Goal: Task Accomplishment & Management: Manage account settings

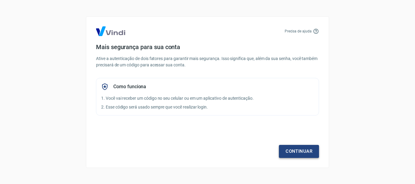
click at [297, 153] on link "Continuar" at bounding box center [299, 151] width 40 height 13
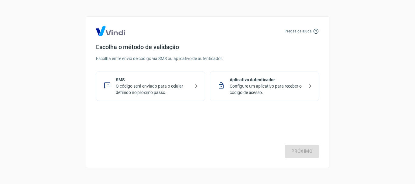
click at [172, 91] on p "O código será enviado para o celular definido no próximo passo." at bounding box center [153, 89] width 74 height 13
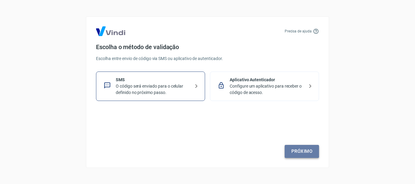
click at [296, 149] on link "Próximo" at bounding box center [302, 151] width 34 height 13
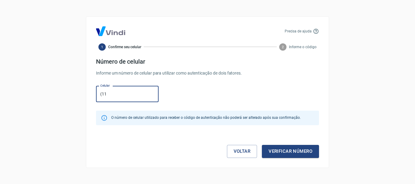
type input "[PHONE_NUMBER]"
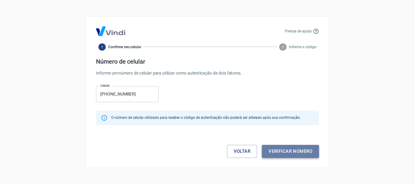
click at [279, 152] on button "Verificar número" at bounding box center [290, 151] width 57 height 13
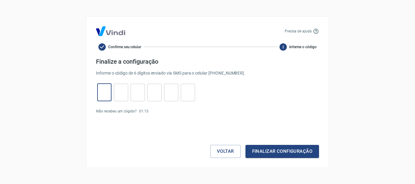
click at [103, 92] on input "tel" at bounding box center [104, 92] width 14 height 13
type input "0"
type input "8"
type input "9"
type input "4"
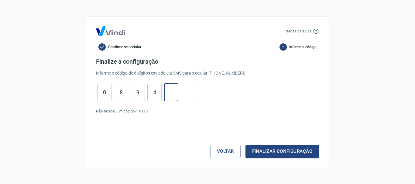
type input "7"
type input "1"
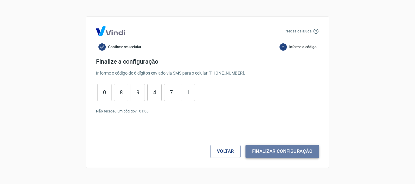
click at [257, 154] on button "Finalizar configuração" at bounding box center [281, 151] width 73 height 13
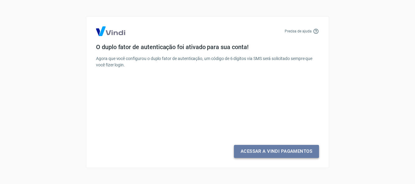
click at [265, 152] on link "Acessar a Vindi Pagamentos" at bounding box center [276, 151] width 85 height 13
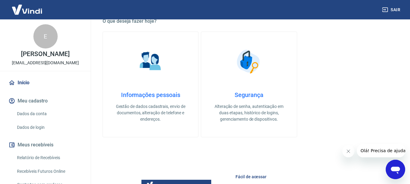
scroll to position [183, 0]
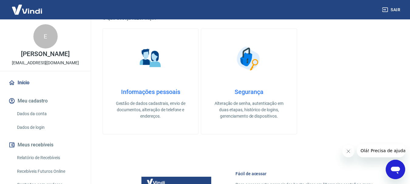
click at [162, 97] on div "Informações pessoais Gestão de dados cadastrais, envio de documentos, alteração…" at bounding box center [151, 103] width 76 height 31
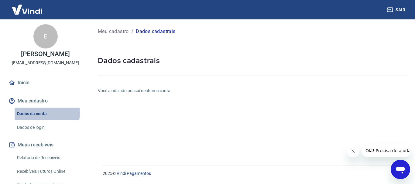
click at [41, 120] on link "Dados da conta" at bounding box center [49, 114] width 69 height 12
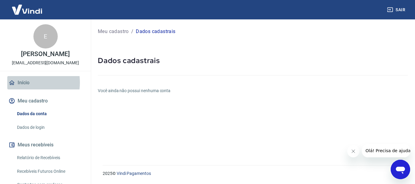
click at [24, 89] on link "Início" at bounding box center [45, 82] width 76 height 13
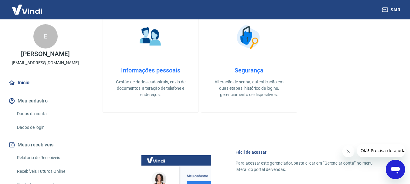
scroll to position [206, 0]
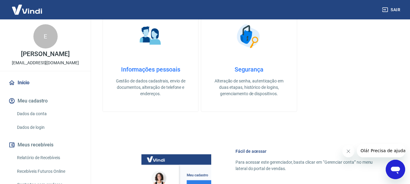
click at [162, 73] on h4 "Informações pessoais" at bounding box center [151, 69] width 76 height 7
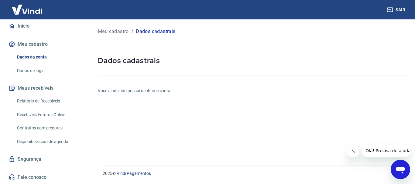
scroll to position [60, 0]
click at [375, 150] on span "Olá! Precisa de ajuda?" at bounding box center [388, 150] width 47 height 5
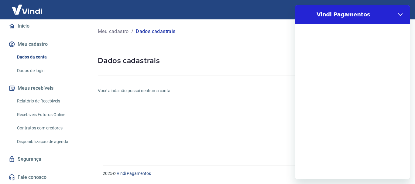
scroll to position [0, 0]
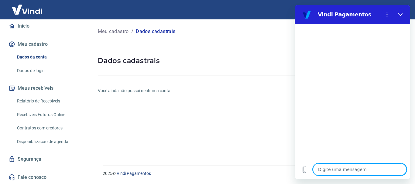
type textarea "x"
type textarea "t"
type textarea "x"
type textarea "te"
type textarea "x"
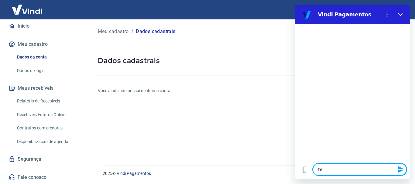
type textarea "ten"
type textarea "x"
type textarea "tent"
type textarea "x"
type textarea "tente"
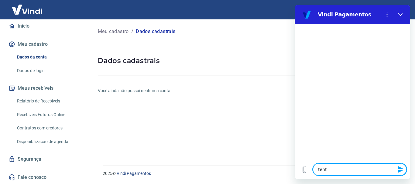
type textarea "x"
type textarea "tentei"
type textarea "x"
type textarea "tentei"
type textarea "x"
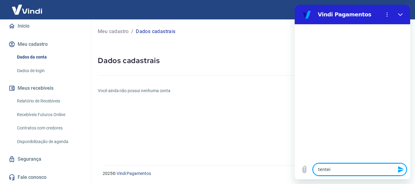
type textarea "tentei s"
type textarea "x"
type textarea "tentei sa"
type textarea "x"
type textarea "tentei sal"
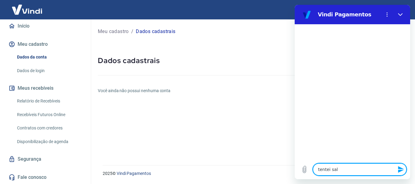
type textarea "x"
type textarea "tentei salv"
type textarea "x"
type textarea "tentei salva"
type textarea "x"
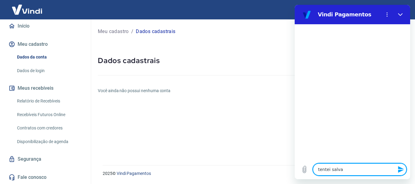
type textarea "tentei salvar"
type textarea "x"
type textarea "tentei salvar"
type textarea "x"
type textarea "tentei salvar e"
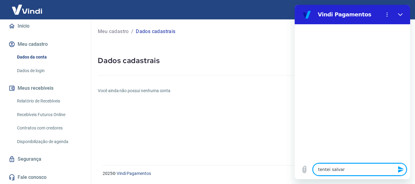
type textarea "x"
type textarea "tentei salvar es"
type textarea "x"
type textarea "tentei salvar ess"
type textarea "x"
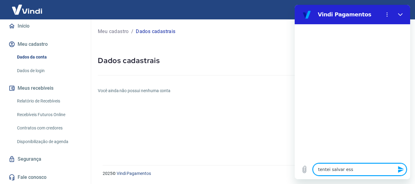
type textarea "tentei salvar essa"
type textarea "x"
type textarea "tentei salvar essa"
type textarea "x"
type textarea "tentei salvar essa f"
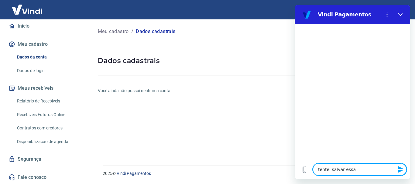
type textarea "x"
type textarea "tentei salvar essa fo"
type textarea "x"
type textarea "tentei salvar essa for"
type textarea "x"
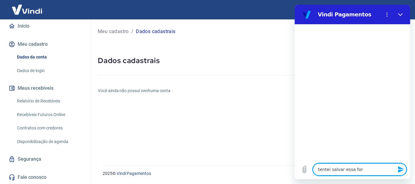
type textarea "tentei salvar essa form"
type textarea "x"
type textarea "tentei salvar essa forma"
type textarea "x"
type textarea "tentei salvar essa forma"
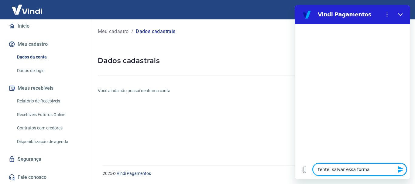
type textarea "x"
type textarea "tentei salvar essa forma d"
type textarea "x"
type textarea "tentei salvar essa forma de"
type textarea "x"
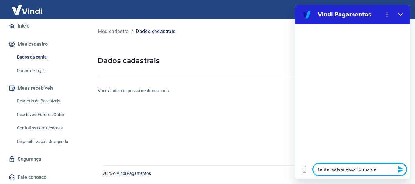
type textarea "tentei salvar essa forma dep"
type textarea "x"
type textarea "tentei salvar essa forma depa"
type textarea "x"
type textarea "tentei salvar essa forma depag"
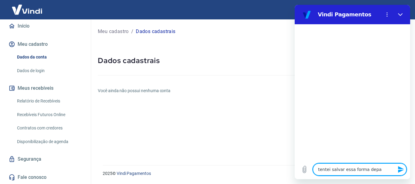
type textarea "x"
type textarea "tentei salvar essa forma depaga"
type textarea "x"
type textarea "tentei salvar essa forma depagam"
type textarea "x"
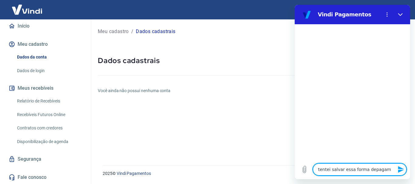
type textarea "tentei salvar essa forma depagame"
type textarea "x"
type textarea "tentei salvar essa forma depagamen"
type textarea "x"
type textarea "tentei salvar essa forma depagament"
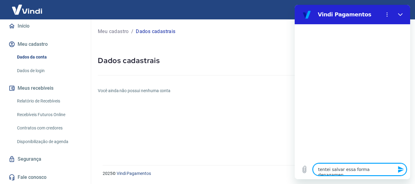
type textarea "x"
type textarea "tentei salvar essa forma depagamento"
type textarea "x"
type textarea "tentei salvar essa forma depagamento"
type textarea "x"
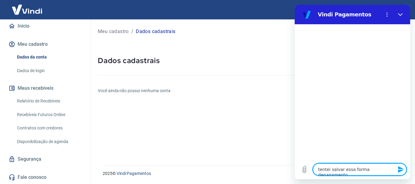
type textarea "tentei salvar essa forma depagamento n"
type textarea "x"
type textarea "tentei salvar essa forma depagamento na"
type textarea "x"
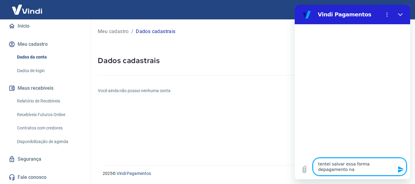
type textarea "tentei salvar essa forma depagamento na"
type textarea "x"
type textarea "tentei salvar essa forma depagamento na"
type textarea "x"
type textarea "tentei salvar essa forma depagamento na l"
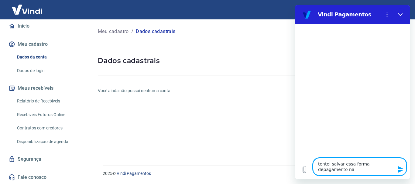
type textarea "x"
type textarea "tentei salvar essa forma depagamento na lo"
type textarea "x"
type textarea "tentei salvar essa forma depagamento na l"
type textarea "x"
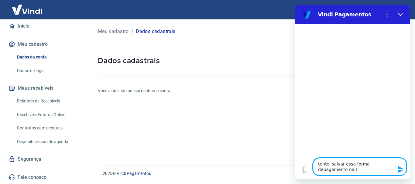
type textarea "tentei salvar essa forma depagamento na"
type textarea "x"
type textarea "tentei salvar essa forma depagamento na b"
type textarea "x"
type textarea "tentei salvar essa forma depagamento na ba"
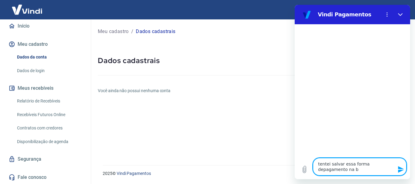
type textarea "x"
type textarea "tentei salvar essa forma depagamento na bag"
type textarea "x"
type textarea "tentei salvar essa forma depagamento na bagy"
type textarea "x"
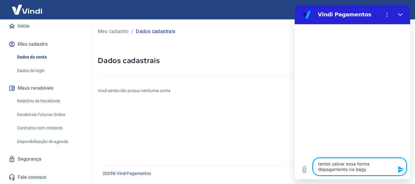
type textarea "tentei salvar essa forma depagamento na bagy"
type textarea "x"
type textarea "tentei salvar essa forma depagamento na bagy p"
type textarea "x"
type textarea "tentei salvar essa forma depagamento na bagy po"
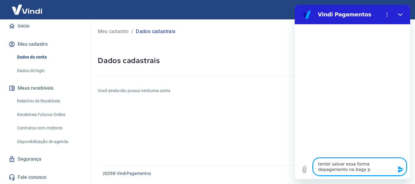
type textarea "x"
type textarea "tentei salvar essa forma depagamento na bagy por"
type textarea "x"
type textarea "tentei salvar essa forma depagamento na bagy pore"
type textarea "x"
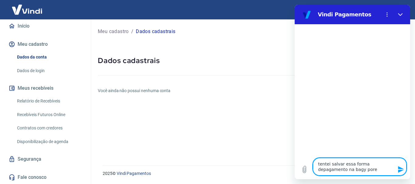
type textarea "tentei salvar essa forma depagamento na bagy porem"
type textarea "x"
type textarea "tentei salvar essa forma depagamento na bagy porem"
type textarea "x"
type textarea "tentei salvar essa forma depagamento na bagy porem a"
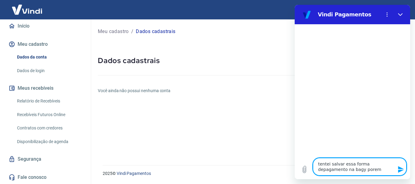
type textarea "x"
type textarea "tentei salvar essa forma depagamento na bagy porem ap"
type textarea "x"
type textarea "tentei salvar essa forma depagamento na bagy porem apa"
type textarea "x"
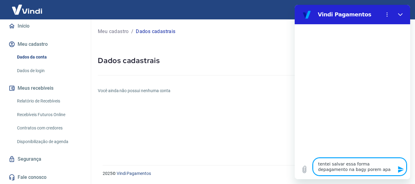
type textarea "tentei salvar essa forma depagamento na bagy porem apar"
type textarea "x"
type textarea "tentei salvar essa forma depagamento na bagy porem apare"
type textarea "x"
type textarea "tentei salvar essa forma depagamento na bagy porem aparec"
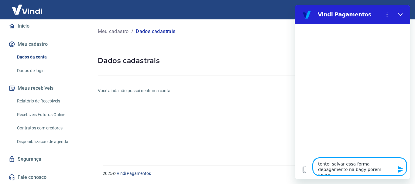
type textarea "x"
type textarea "tentei salvar essa forma depagamento na bagy porem aparece"
type textarea "x"
type textarea "tentei salvar essa forma depagamento na bagy porem aparecee"
type textarea "x"
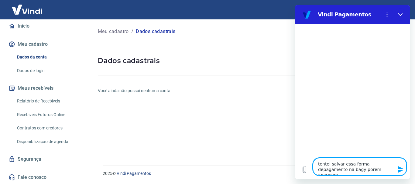
type textarea "tentei salvar essa forma depagamento na bagy porem aparecees"
type textarea "x"
type textarea "tentei salvar essa forma depagamento na bagy porem apareceess"
type textarea "x"
type textarea "tentei salvar essa forma depagamento na bagy porem apareceessa"
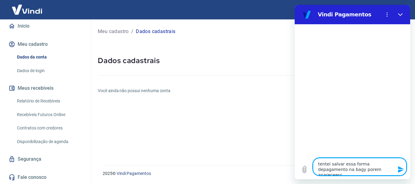
type textarea "x"
type textarea "tentei salvar essa forma depagamento na bagy porem apareceess"
type textarea "x"
type textarea "tentei salvar essa forma depagamento na bagy porem aparecees"
type textarea "x"
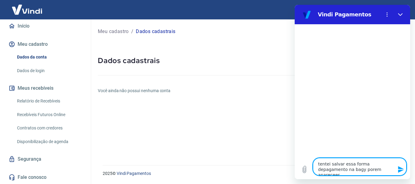
type textarea "tentei salvar essa forma depagamento na bagy porem aparecee"
type textarea "x"
type textarea "tentei salvar essa forma depagamento na bagy porem aparece"
type textarea "x"
type textarea "tentei salvar essa forma depagamento na bagy porem aparec"
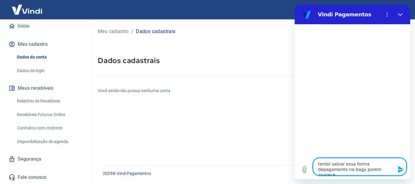
type textarea "x"
type textarea "tentei salvar essa forma depagamento na bagy porem apare"
type textarea "x"
type textarea "tentei salvar essa forma depagamento na bagy porem apareu"
type textarea "x"
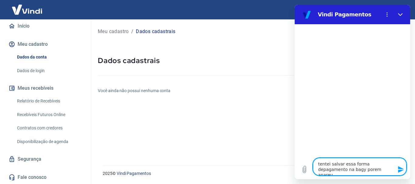
type textarea "tentei salvar essa forma depagamento na bagy porem apare"
type textarea "x"
type textarea "tentei salvar essa forma depagamento na bagy porem apar"
type textarea "x"
type textarea "tentei salvar essa forma depagamento na bagy porem apa"
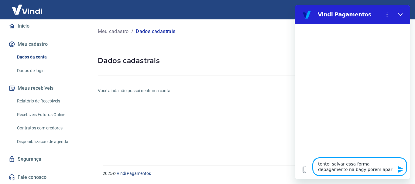
type textarea "x"
type textarea "tentei salvar essa forma depagamento na bagy porem ap"
type textarea "x"
type textarea "tentei salvar essa forma depagamento na bagy porem a"
type textarea "x"
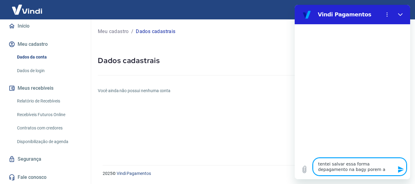
type textarea "tentei salvar essa forma depagamento na bagy porem"
type textarea "x"
click at [369, 165] on textarea "tentei salvar essa forma depagamento na bagy porem" at bounding box center [360, 167] width 94 height 18
type textarea "tentei salvar essa forma de pagamento na bagy porem"
type textarea "x"
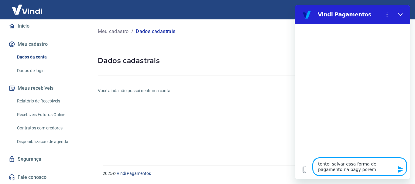
click at [346, 169] on textarea "tentei salvar essa forma de pagamento na bagy porem" at bounding box center [360, 167] width 94 height 18
type textarea "tentei salvar essa forma de pagamento na bagy porem"
type textarea "x"
type textarea "tentei salvar essa forma de pagamento na bagy porem a"
type textarea "x"
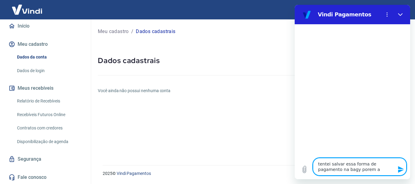
type textarea "tentei salvar essa forma de pagamento na bagy porem ap"
type textarea "x"
type textarea "tentei salvar essa forma de pagamento na bagy porem apa"
type textarea "x"
type textarea "tentei salvar essa forma de pagamento na bagy porem apar"
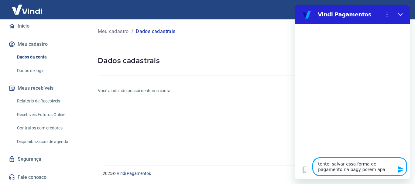
type textarea "x"
type textarea "tentei salvar essa forma de pagamento na bagy porem apare"
type textarea "x"
type textarea "tentei salvar essa forma de pagamento na bagy porem aparec"
type textarea "x"
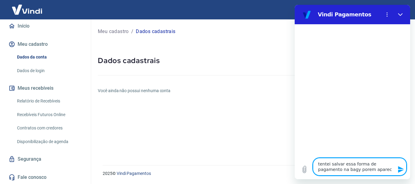
type textarea "tentei salvar essa forma de pagamento na bagy porem aparece"
type textarea "x"
type textarea "tentei salvar essa forma de pagamento na bagy porem aparece"
type textarea "x"
type textarea "tentei salvar essa forma de pagamento na bagy porem aparece e"
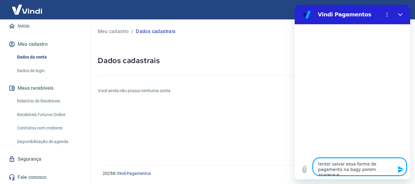
type textarea "x"
type textarea "tentei salvar essa forma de pagamento na bagy porem aparece es"
type textarea "x"
type textarea "tentei salvar essa forma de pagamento na bagy porem aparece ess"
type textarea "x"
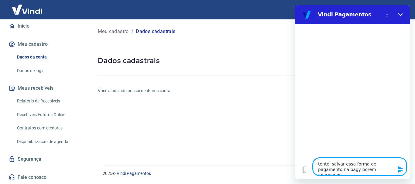
type textarea "tentei salvar essa forma de pagamento na bagy porem aparece esss"
type textarea "x"
type textarea "tentei salvar essa forma de pagamento na bagy porem aparece esssa"
type textarea "x"
type textarea "tentei salvar essa forma de pagamento na bagy porem aparece esssa"
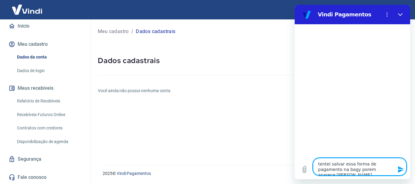
type textarea "x"
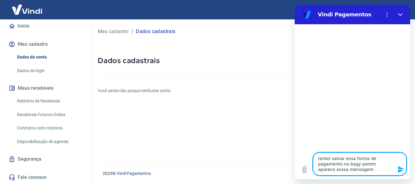
click at [369, 165] on textarea "tentei salvar essa forma de pagamento na bagy porem aparece esssa mensagem" at bounding box center [360, 164] width 94 height 23
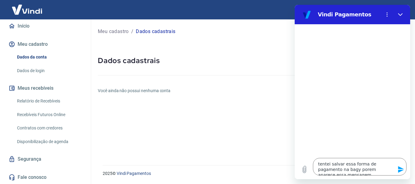
click at [395, 170] on button "Enviar mensagem" at bounding box center [400, 170] width 12 height 12
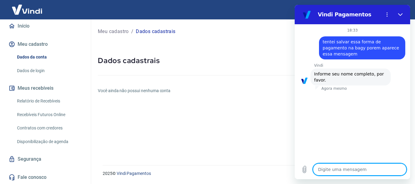
click at [365, 169] on textarea at bounding box center [360, 170] width 94 height 12
paste textarea "**********"
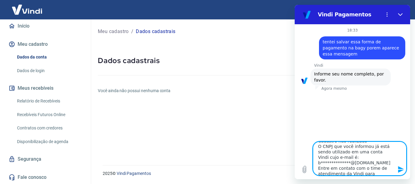
scroll to position [16, 0]
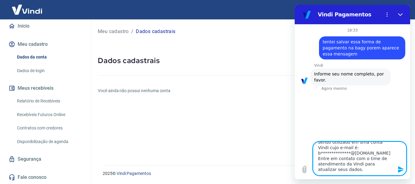
drag, startPoint x: 319, startPoint y: 146, endPoint x: 358, endPoint y: 196, distance: 63.4
click html "**********"
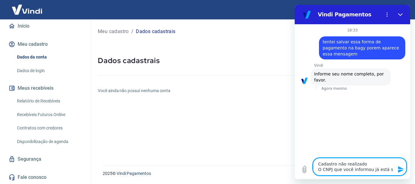
scroll to position [0, 0]
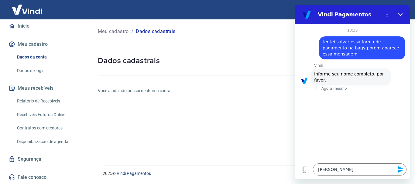
click at [400, 172] on icon "Enviar mensagem" at bounding box center [401, 169] width 6 height 7
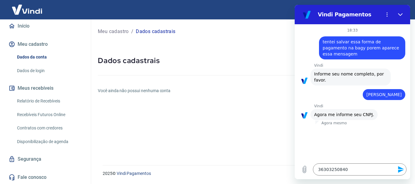
click at [400, 172] on icon "Enviar mensagem" at bounding box center [401, 169] width 6 height 7
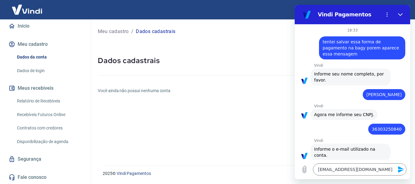
click at [400, 172] on icon "Enviar mensagem" at bounding box center [401, 169] width 6 height 7
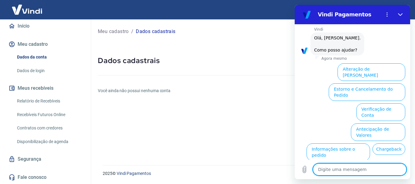
scroll to position [174, 0]
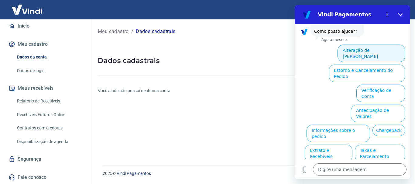
click at [347, 45] on button "Alteração de [PERSON_NAME]" at bounding box center [371, 54] width 68 height 18
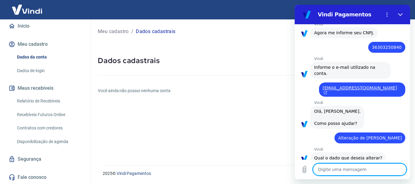
scroll to position [153, 0]
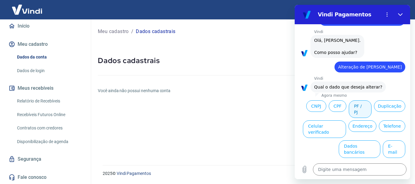
click at [371, 101] on button "PF / PJ" at bounding box center [360, 110] width 23 height 18
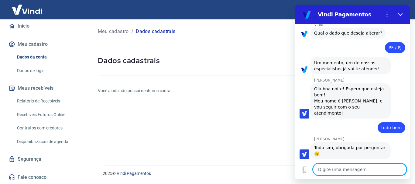
scroll to position [230, 0]
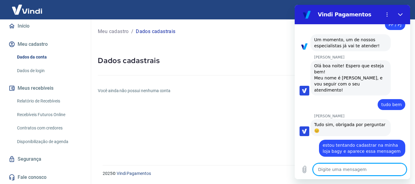
paste textarea "**********"
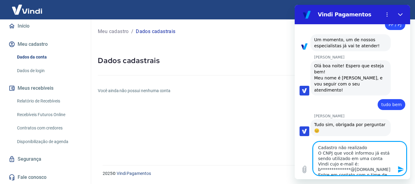
scroll to position [13, 0]
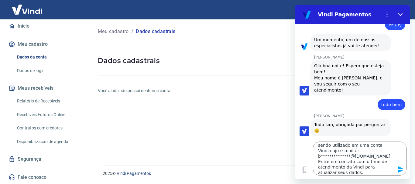
click at [400, 171] on icon "Enviar mensagem" at bounding box center [401, 169] width 6 height 7
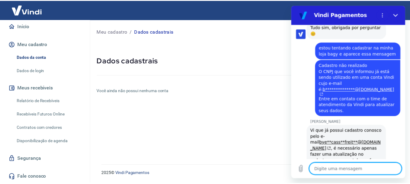
scroll to position [329, 0]
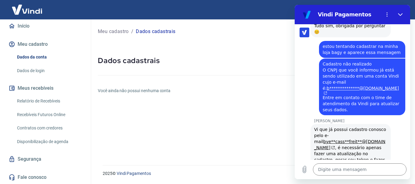
click at [112, 30] on p "Meu cadastro" at bounding box center [113, 31] width 31 height 7
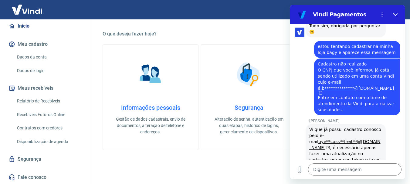
scroll to position [170, 0]
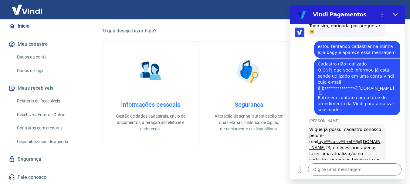
click at [149, 107] on h4 "Informações pessoais" at bounding box center [151, 104] width 76 height 7
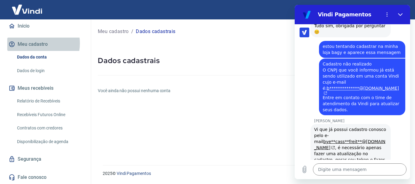
click at [34, 47] on button "Meu cadastro" at bounding box center [45, 44] width 76 height 13
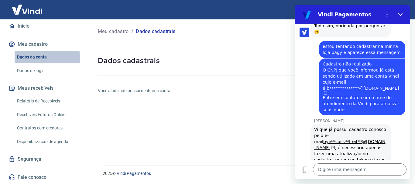
click at [31, 61] on link "Dados da conta" at bounding box center [49, 57] width 69 height 12
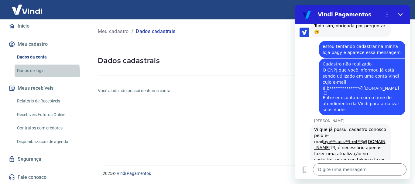
click at [27, 77] on link "Dados de login" at bounding box center [49, 71] width 69 height 12
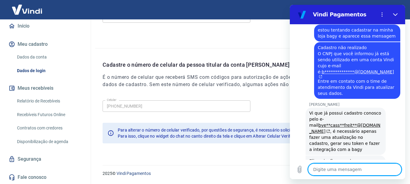
scroll to position [347, 0]
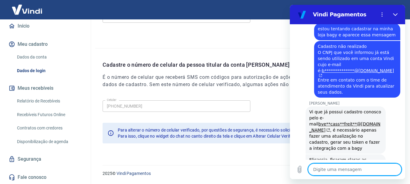
click at [330, 171] on textarea at bounding box center [355, 170] width 94 height 12
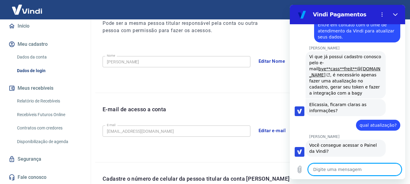
scroll to position [91, 0]
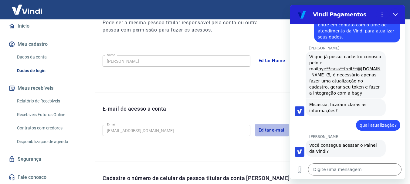
click at [269, 130] on button "Editar e-mail" at bounding box center [272, 130] width 34 height 13
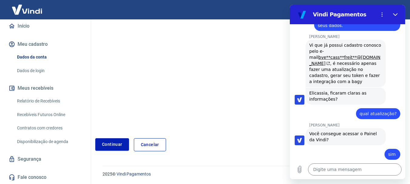
scroll to position [101, 0]
click at [111, 143] on link "Continuar" at bounding box center [112, 144] width 34 height 12
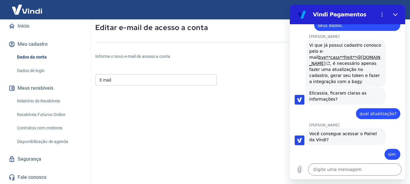
scroll to position [28, 0]
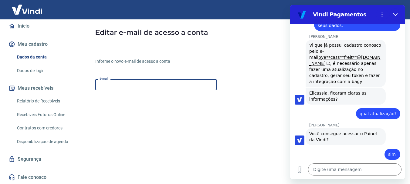
click at [157, 85] on input "E-mail" at bounding box center [155, 84] width 121 height 11
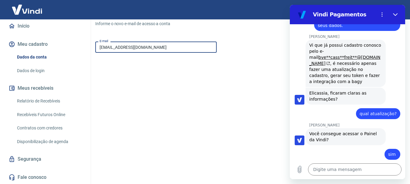
scroll to position [113, 0]
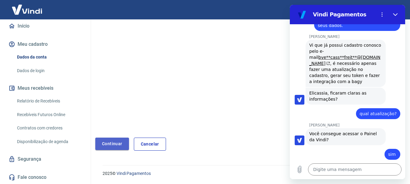
click at [121, 145] on button "Continuar" at bounding box center [112, 144] width 34 height 12
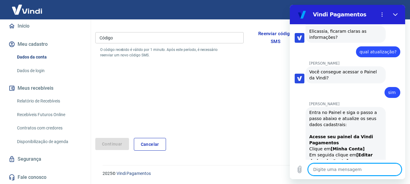
scroll to position [477, 0]
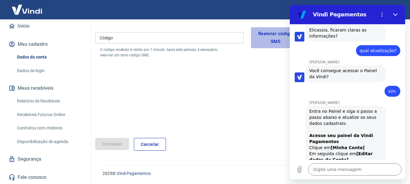
click at [276, 34] on button "Reenviar código SMS" at bounding box center [275, 37] width 49 height 21
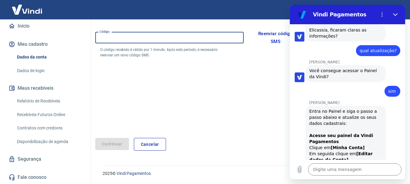
click at [182, 36] on input "Código" at bounding box center [169, 37] width 148 height 11
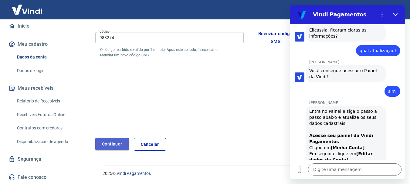
click at [110, 142] on button "Continuar" at bounding box center [112, 144] width 34 height 12
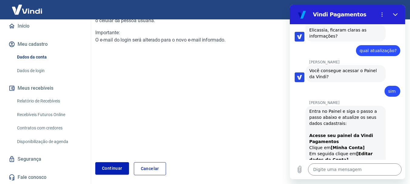
scroll to position [101, 0]
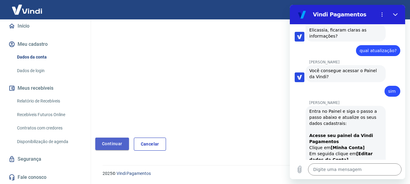
click at [118, 144] on link "Continuar" at bounding box center [112, 144] width 34 height 12
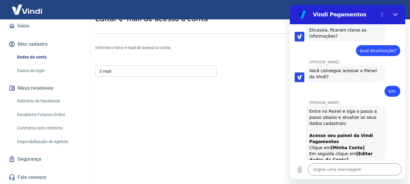
scroll to position [40, 0]
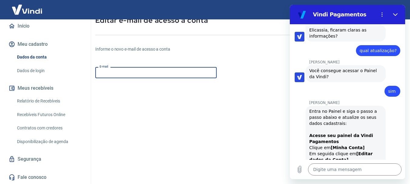
click at [133, 74] on input "E-mail" at bounding box center [155, 72] width 121 height 11
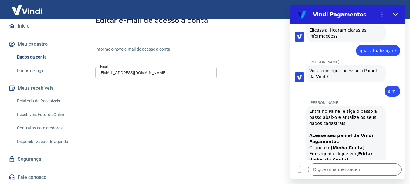
click at [192, 108] on form "E-mail bagloversbrasil@gmail.com E-mail Continuar Cancelar" at bounding box center [197, 144] width 205 height 159
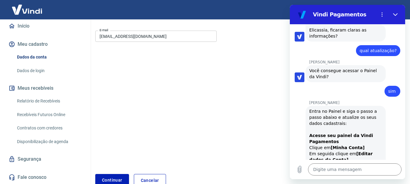
scroll to position [89, 0]
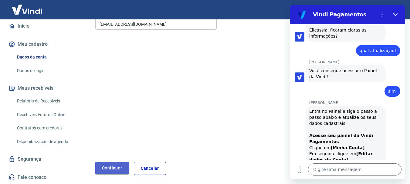
click at [108, 164] on button "Continuar" at bounding box center [112, 168] width 34 height 12
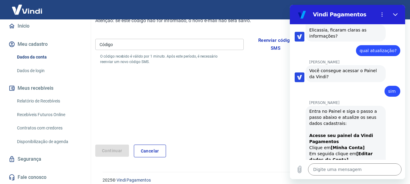
scroll to position [71, 0]
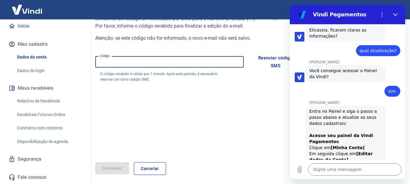
click at [111, 64] on input "Código" at bounding box center [169, 61] width 148 height 11
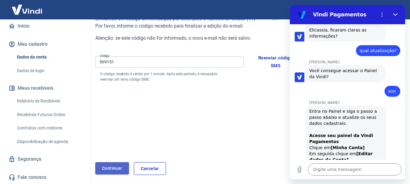
click at [118, 167] on button "Continuar" at bounding box center [112, 168] width 34 height 12
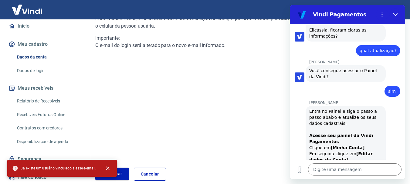
scroll to position [77, 0]
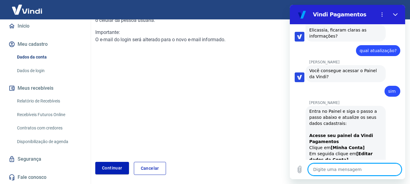
click at [326, 173] on textarea at bounding box center [355, 170] width 94 height 12
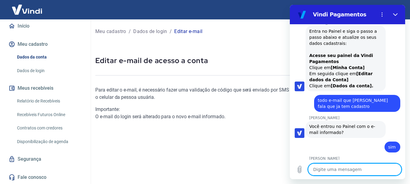
scroll to position [558, 0]
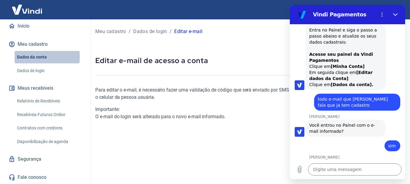
click at [36, 61] on link "Dados da conta" at bounding box center [49, 57] width 69 height 12
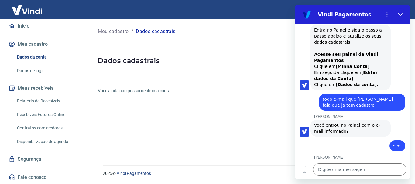
click at [116, 31] on p "Meu cadastro" at bounding box center [113, 31] width 31 height 7
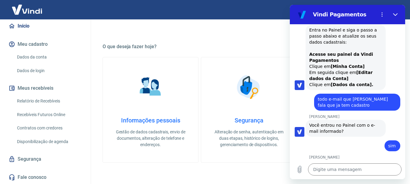
scroll to position [166, 0]
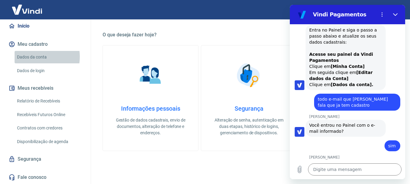
click at [32, 60] on link "Dados da conta" at bounding box center [49, 57] width 69 height 12
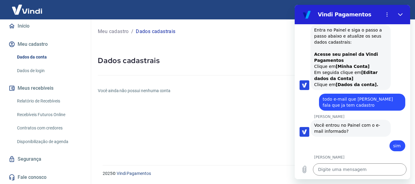
click at [123, 30] on p "Meu cadastro" at bounding box center [113, 31] width 31 height 7
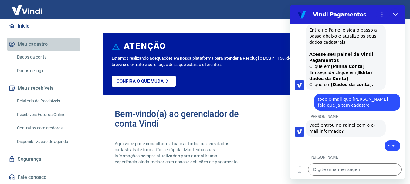
click at [41, 49] on button "Meu cadastro" at bounding box center [45, 44] width 76 height 13
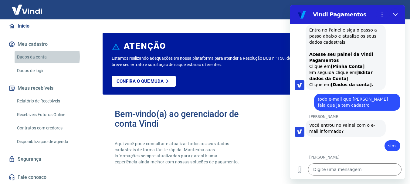
click at [38, 60] on link "Dados da conta" at bounding box center [49, 57] width 69 height 12
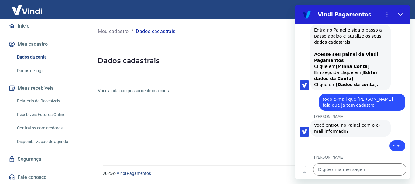
drag, startPoint x: 165, startPoint y: 36, endPoint x: 219, endPoint y: 96, distance: 80.4
click at [219, 96] on div "Meu cadastro / Dados cadastrais Dados cadastrais Você ainda não possui nenhuma …" at bounding box center [252, 88] width 324 height 139
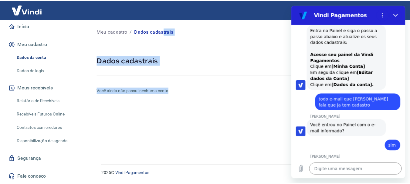
scroll to position [63, 0]
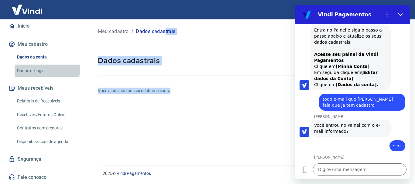
click at [37, 68] on link "Dados de login" at bounding box center [49, 71] width 69 height 12
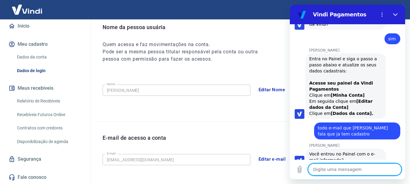
scroll to position [58, 0]
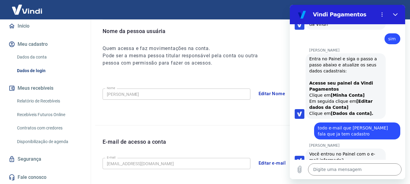
click at [399, 56] on div "Nani Venancia Dos Santos diz: Entra no Painel e siga o passo a passo abaixo e a…" at bounding box center [350, 86] width 111 height 66
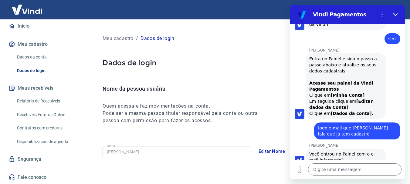
scroll to position [0, 0]
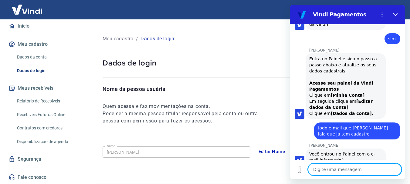
click at [324, 171] on textarea at bounding box center [355, 170] width 94 height 12
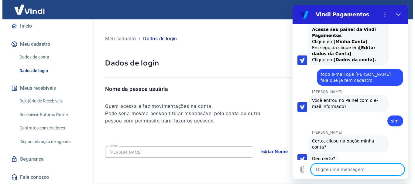
scroll to position [584, 0]
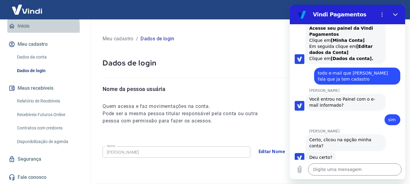
click at [24, 27] on link "Início" at bounding box center [45, 25] width 76 height 13
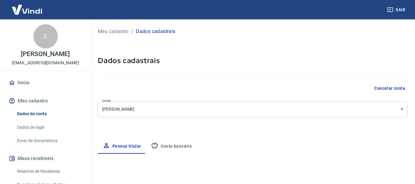
select select "SP"
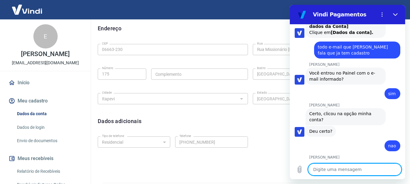
scroll to position [173, 0]
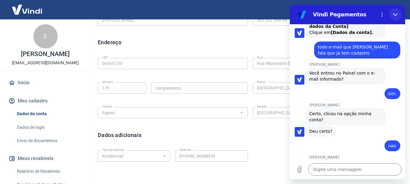
click at [394, 14] on icon "Fechar" at bounding box center [395, 14] width 5 height 3
type textarea "x"
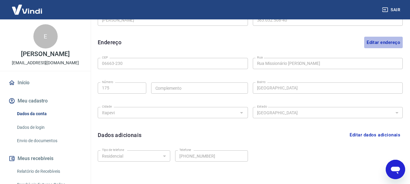
click at [387, 43] on button "Editar endereço" at bounding box center [383, 43] width 39 height 12
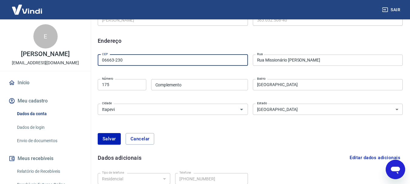
click at [135, 64] on input "06663-230" at bounding box center [173, 60] width 150 height 11
type input "06663-230"
click at [135, 64] on input "06663-230" at bounding box center [173, 60] width 150 height 11
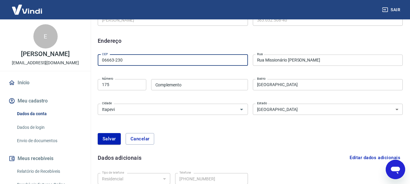
click at [135, 64] on input "06663-230" at bounding box center [173, 60] width 150 height 11
type input "13218-662"
click at [118, 86] on input "175" at bounding box center [122, 84] width 49 height 11
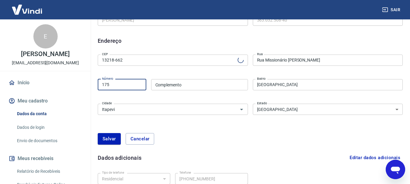
type input "[GEOGRAPHIC_DATA][PERSON_NAME]"
type input "Caxambu"
type input "Jundiaí"
type input "1"
type input "333"
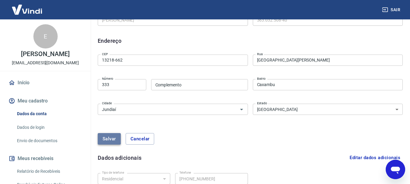
click at [113, 143] on button "Salvar" at bounding box center [109, 139] width 23 height 12
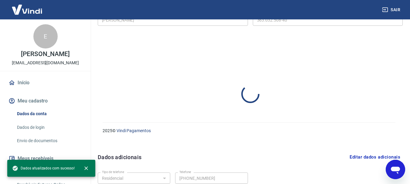
select select "SP"
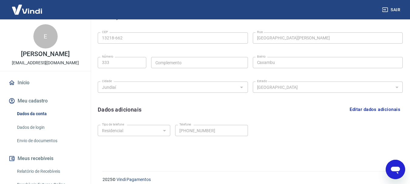
scroll to position [204, 0]
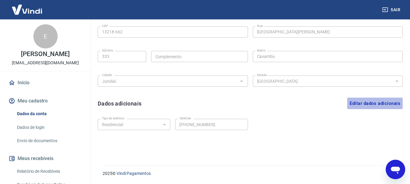
click at [361, 103] on button "Editar dados adicionais" at bounding box center [375, 104] width 56 height 12
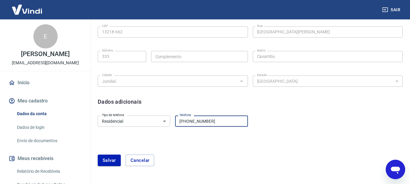
click at [219, 124] on input "[PHONE_NUMBER]" at bounding box center [211, 121] width 73 height 11
type input "(11"
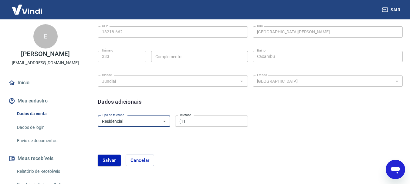
click at [162, 122] on select "Residencial Comercial" at bounding box center [134, 121] width 73 height 11
select select "business"
click at [98, 116] on select "Residencial Comercial" at bounding box center [134, 121] width 73 height 11
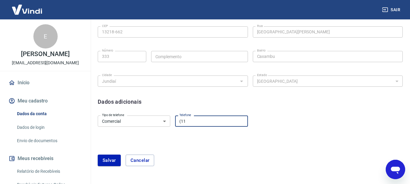
click at [200, 117] on input "(11" at bounding box center [211, 121] width 73 height 11
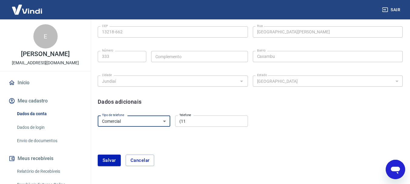
click at [163, 124] on select "Residencial Comercial" at bounding box center [134, 121] width 73 height 11
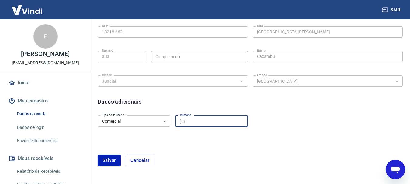
click at [190, 123] on input "(11" at bounding box center [211, 121] width 73 height 11
type input "[PHONE_NUMBER]"
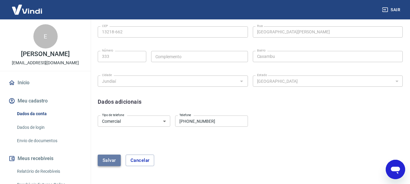
click at [112, 160] on button "Salvar" at bounding box center [109, 161] width 23 height 12
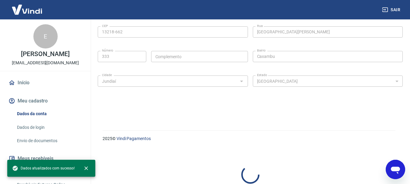
select select "business"
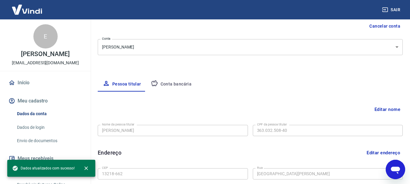
scroll to position [59, 0]
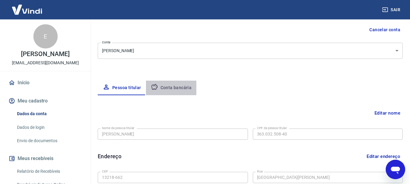
click at [179, 89] on button "Conta bancária" at bounding box center [171, 88] width 51 height 15
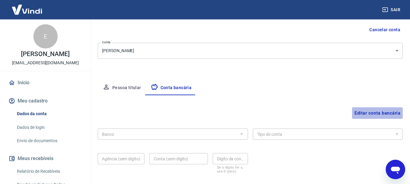
click at [374, 112] on button "Editar conta bancária" at bounding box center [377, 113] width 51 height 12
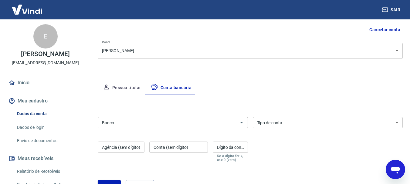
click at [120, 125] on input "Banco" at bounding box center [168, 123] width 137 height 8
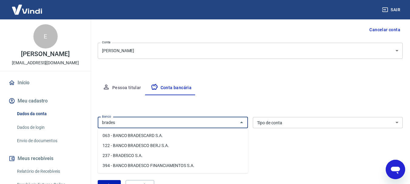
click at [123, 156] on li "237 - BRADESCO S.A." at bounding box center [173, 156] width 150 height 10
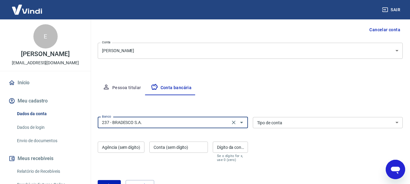
type input "237 - BRADESCO S.A."
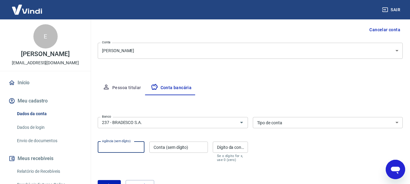
click at [131, 150] on input "Agência (sem dígito)" at bounding box center [121, 147] width 47 height 11
type input "0118"
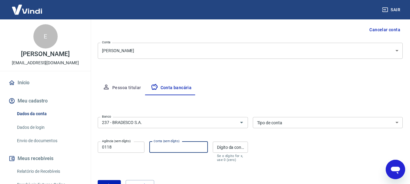
click at [165, 150] on input "Conta (sem dígito)" at bounding box center [178, 147] width 59 height 11
type input "1013277"
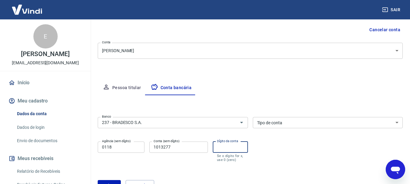
click at [232, 148] on input "Dígito da conta" at bounding box center [230, 147] width 35 height 11
type input "0"
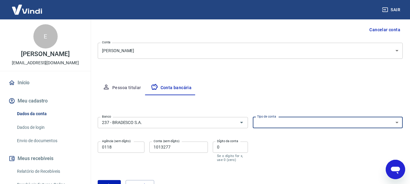
click at [360, 125] on select "Conta Corrente Conta Poupança" at bounding box center [328, 122] width 150 height 11
type textarea "x"
select select "3"
click at [253, 117] on select "Conta Corrente Conta Poupança" at bounding box center [328, 122] width 150 height 11
type textarea "x"
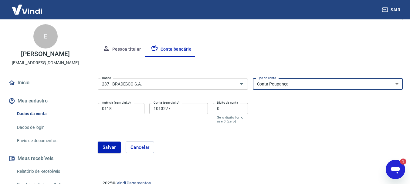
scroll to position [0, 0]
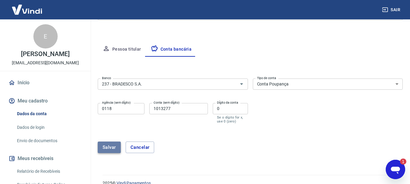
click at [112, 148] on button "Salvar" at bounding box center [109, 148] width 23 height 12
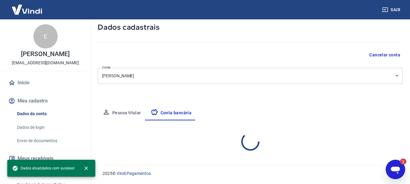
scroll to position [92, 0]
select select "3"
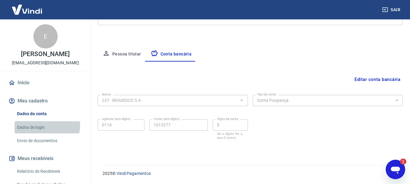
click at [39, 131] on link "Dados de login" at bounding box center [49, 127] width 69 height 12
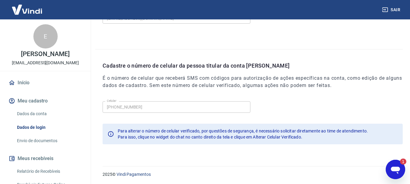
scroll to position [205, 0]
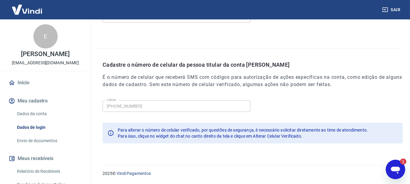
click at [53, 147] on link "Envio de documentos" at bounding box center [49, 141] width 69 height 12
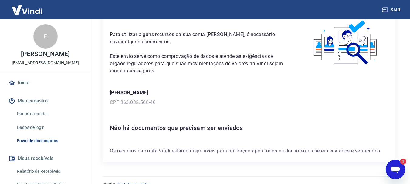
scroll to position [43, 0]
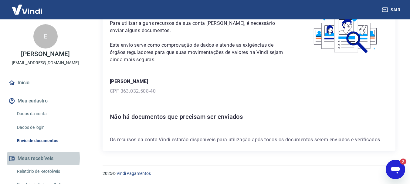
click at [27, 165] on button "Meus recebíveis" at bounding box center [45, 158] width 76 height 13
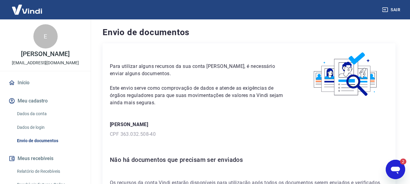
scroll to position [0, 0]
click at [394, 173] on icon "Abrir janela de mensagens, 2 mensagens não lidas" at bounding box center [395, 169] width 11 height 11
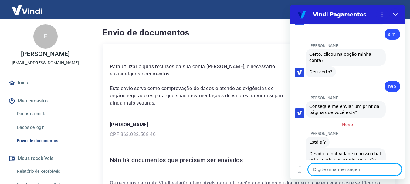
scroll to position [694, 0]
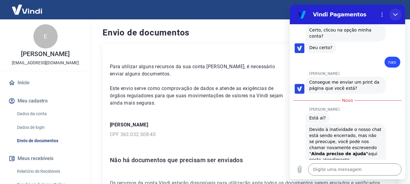
click at [396, 14] on icon "Fechar" at bounding box center [395, 14] width 5 height 5
type textarea "x"
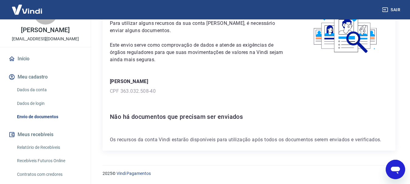
scroll to position [0, 0]
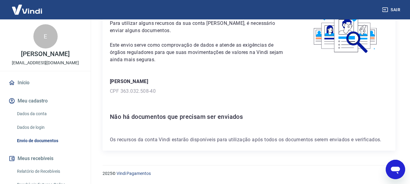
click at [44, 66] on p "[EMAIL_ADDRESS][DOMAIN_NAME]" at bounding box center [45, 63] width 67 height 6
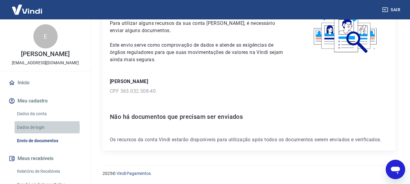
click at [32, 134] on link "Dados de login" at bounding box center [49, 127] width 69 height 12
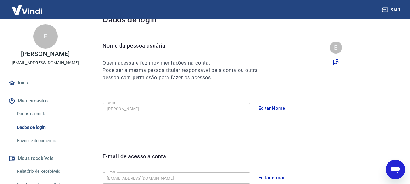
scroll to position [205, 0]
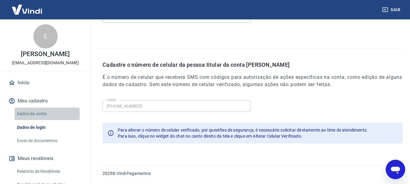
click at [34, 120] on link "Dados da conta" at bounding box center [49, 114] width 69 height 12
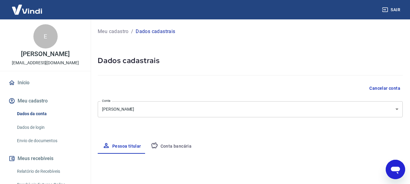
select select "SP"
select select "business"
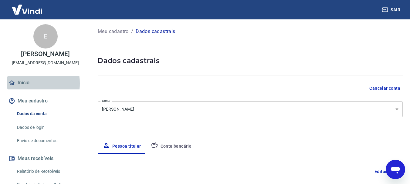
click at [23, 90] on link "Início" at bounding box center [45, 82] width 76 height 13
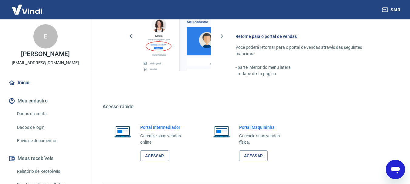
scroll to position [422, 0]
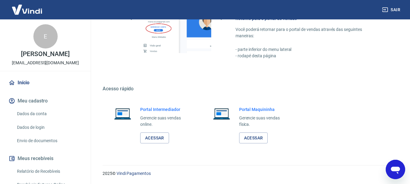
type textarea "x"
